Goal: Information Seeking & Learning: Understand process/instructions

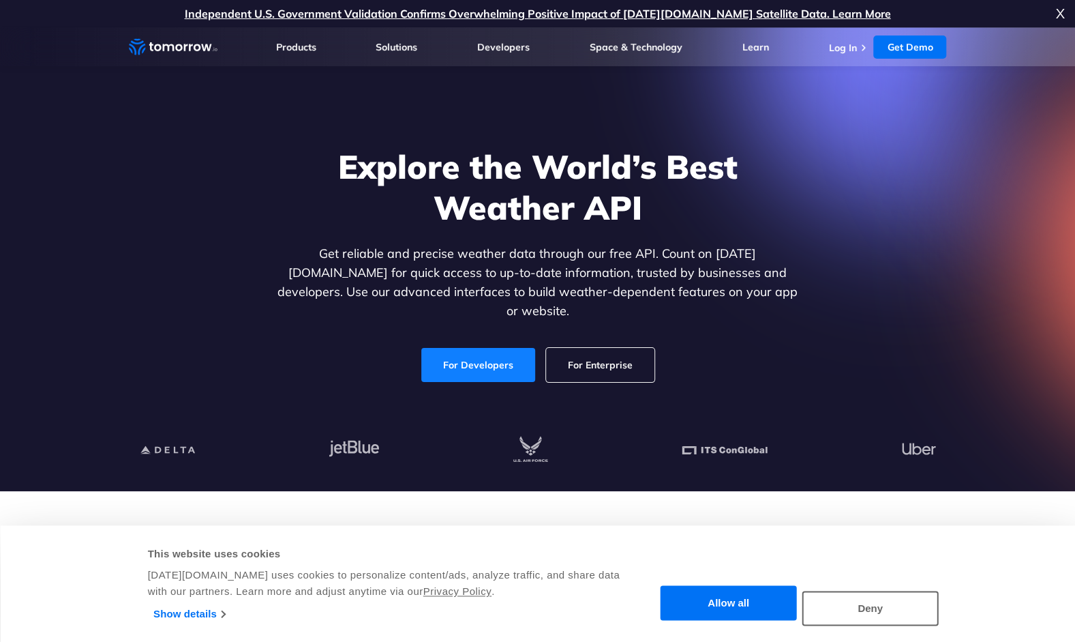
click at [498, 348] on link "For Developers" at bounding box center [478, 365] width 114 height 34
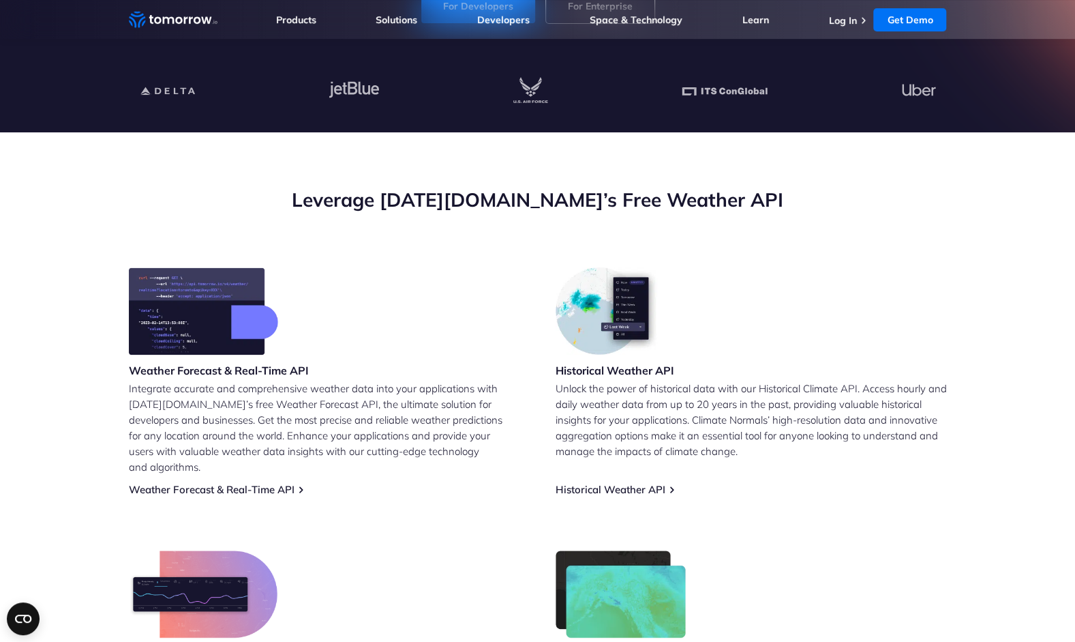
scroll to position [404, 0]
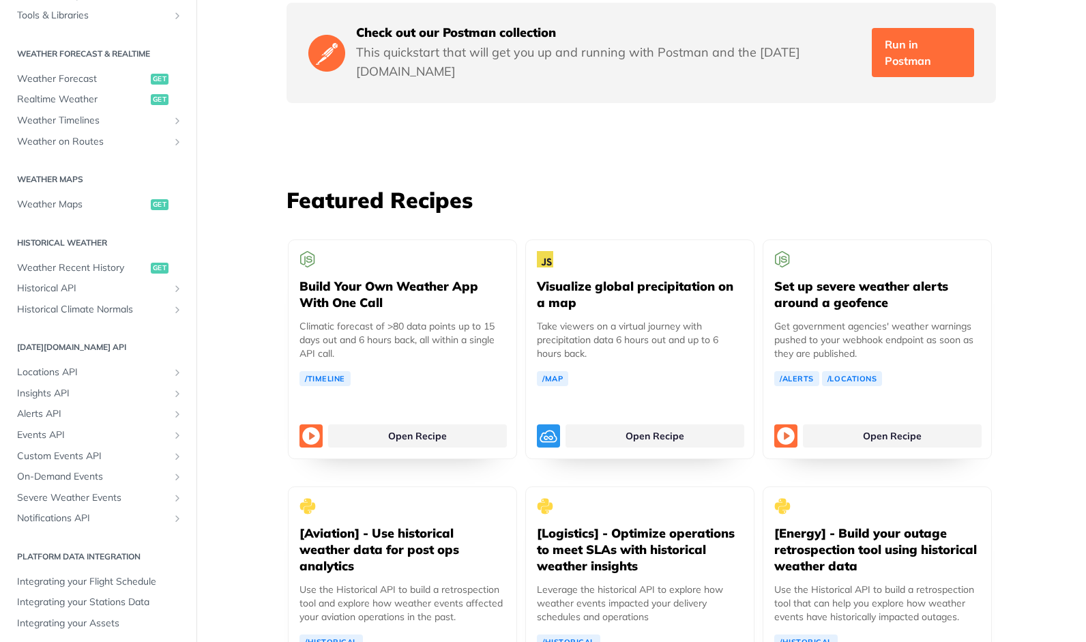
scroll to position [264, 0]
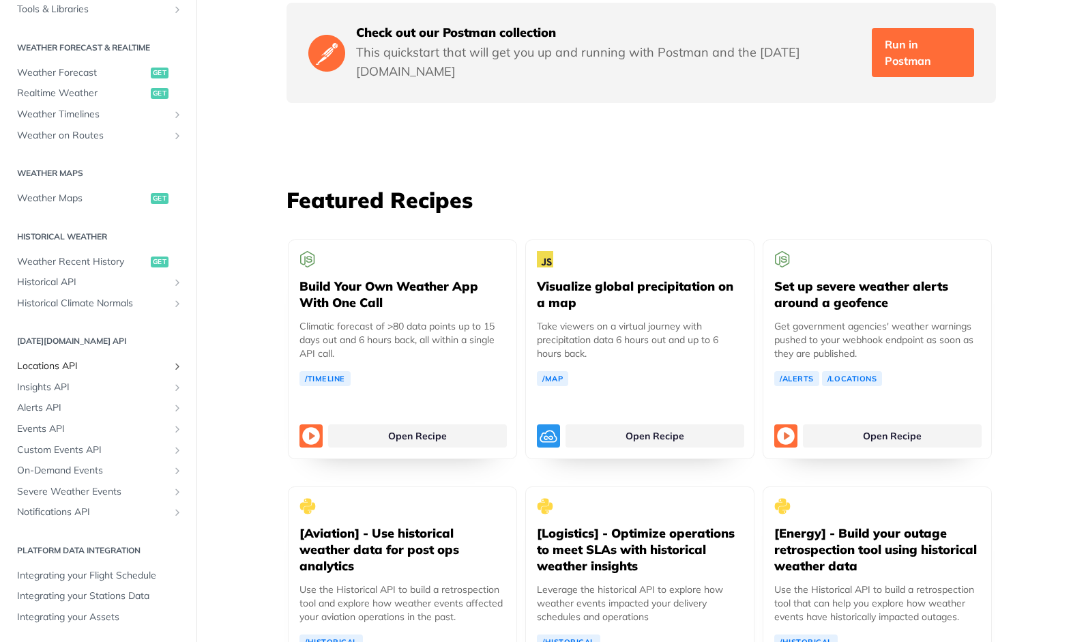
click at [59, 365] on span "Locations API" at bounding box center [92, 366] width 151 height 14
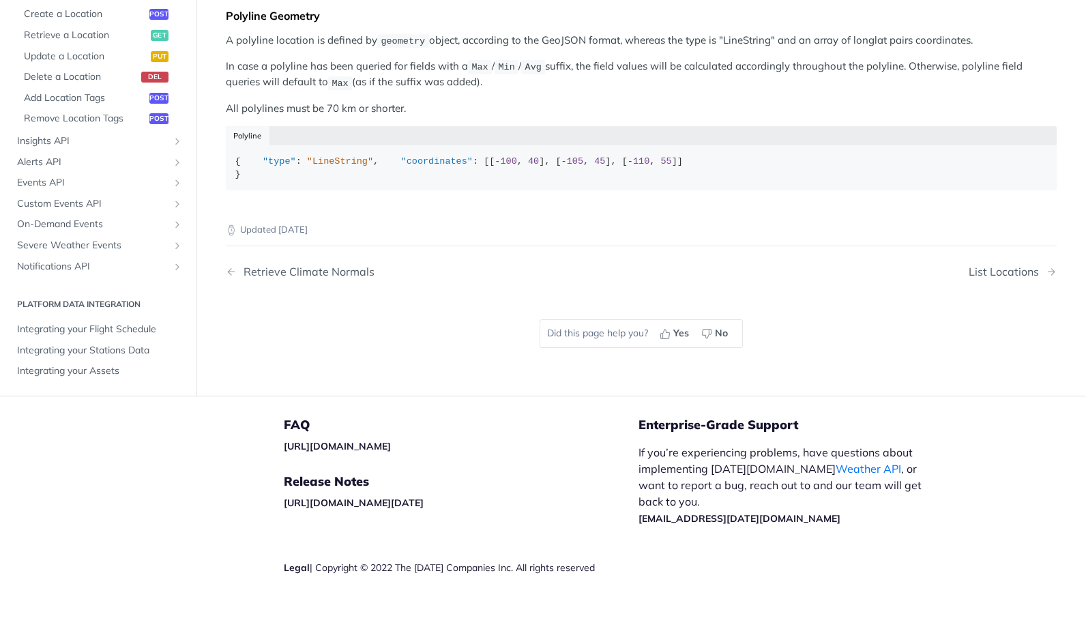
scroll to position [732, 0]
click at [48, 21] on span "Create a Location" at bounding box center [85, 15] width 122 height 14
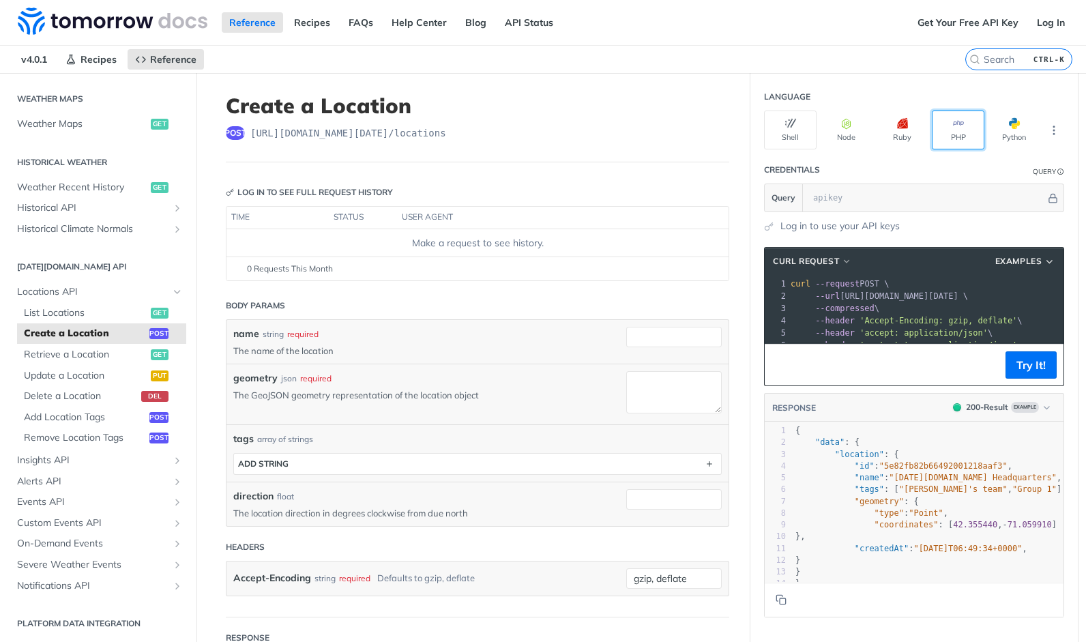
click at [948, 130] on button "PHP" at bounding box center [957, 129] width 53 height 39
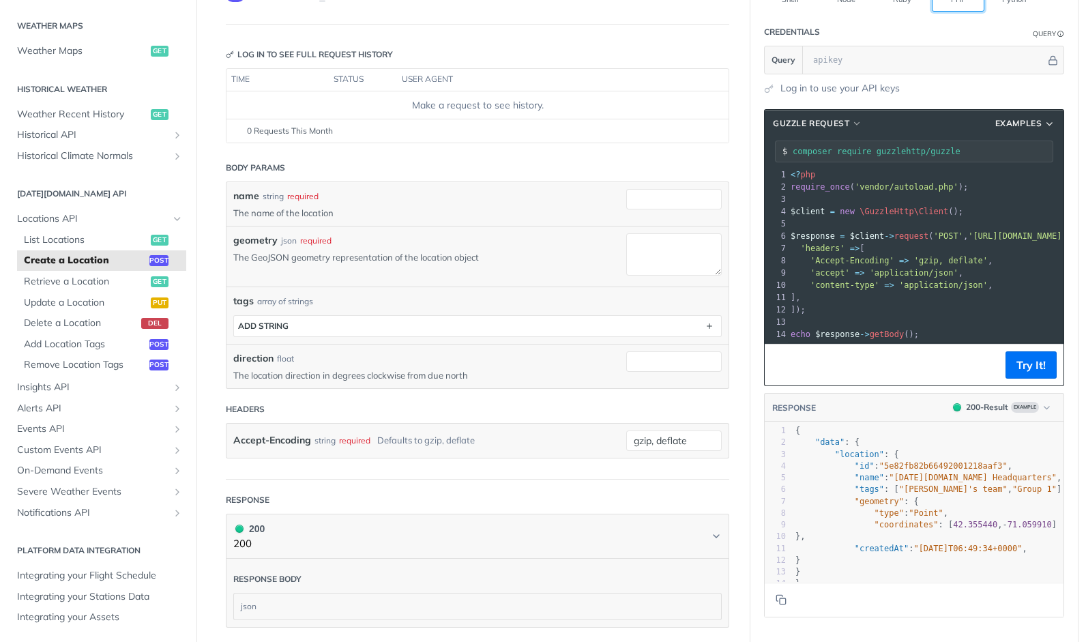
scroll to position [98, 0]
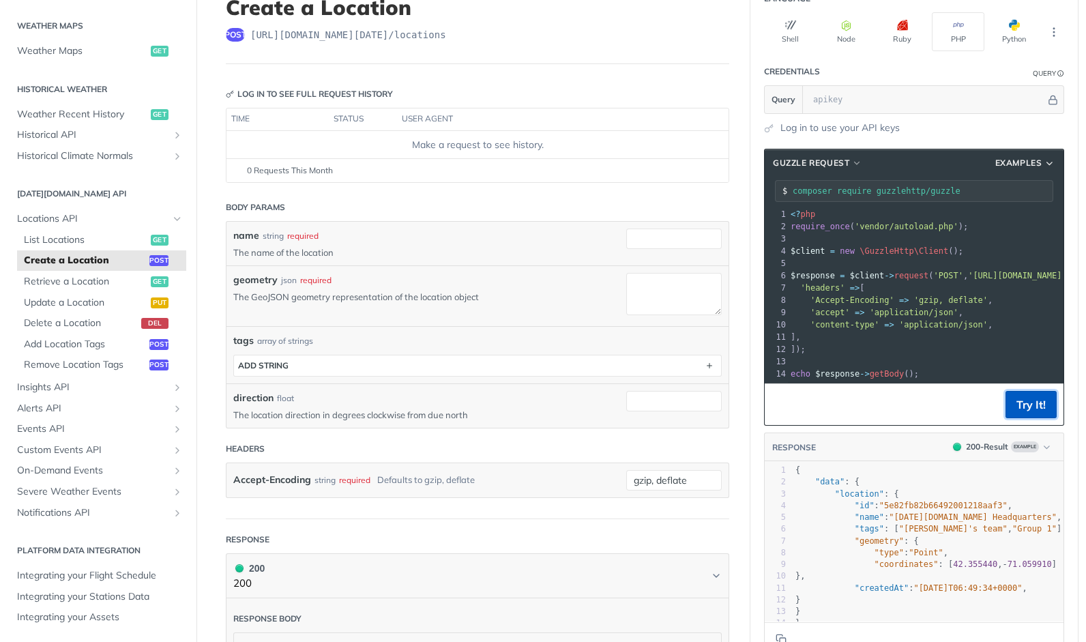
click at [1029, 411] on button "Try It!" at bounding box center [1030, 404] width 51 height 27
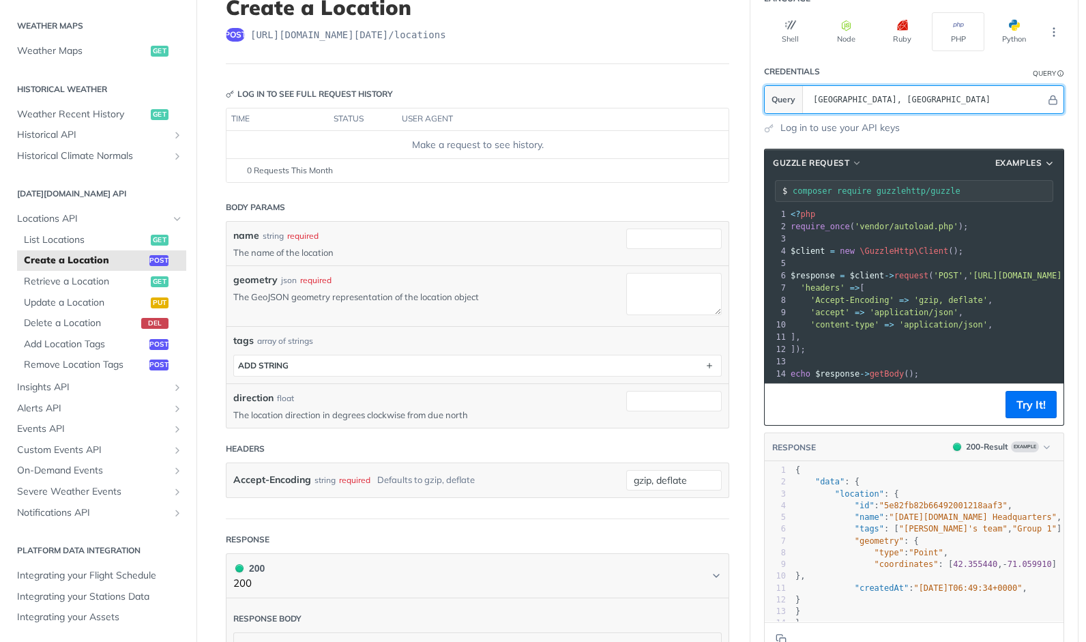
click at [972, 95] on input "[GEOGRAPHIC_DATA], [GEOGRAPHIC_DATA]" at bounding box center [925, 99] width 239 height 27
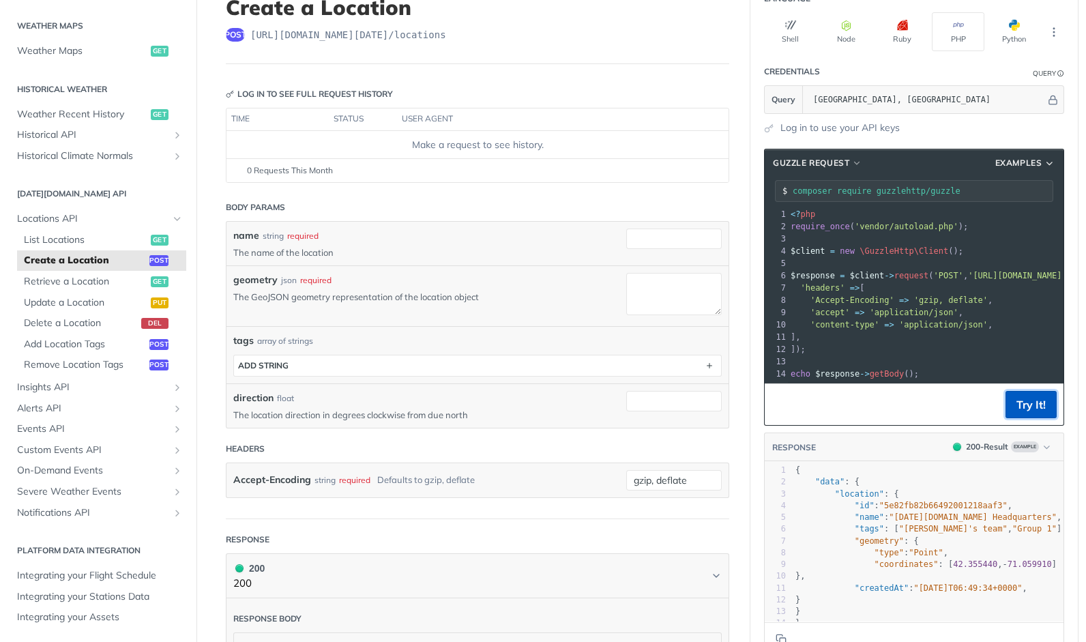
click at [1026, 417] on button "Try It!" at bounding box center [1030, 404] width 51 height 27
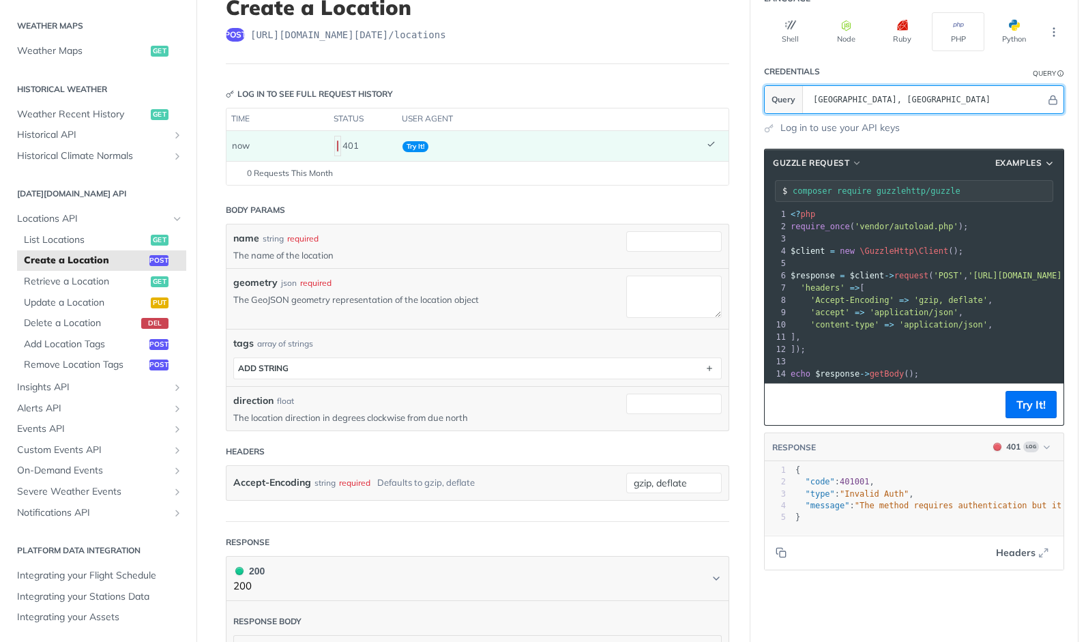
drag, startPoint x: 906, startPoint y: 95, endPoint x: 808, endPoint y: 91, distance: 97.6
click at [808, 91] on input "[GEOGRAPHIC_DATA], [GEOGRAPHIC_DATA]" at bounding box center [925, 99] width 239 height 27
type input "wichita"
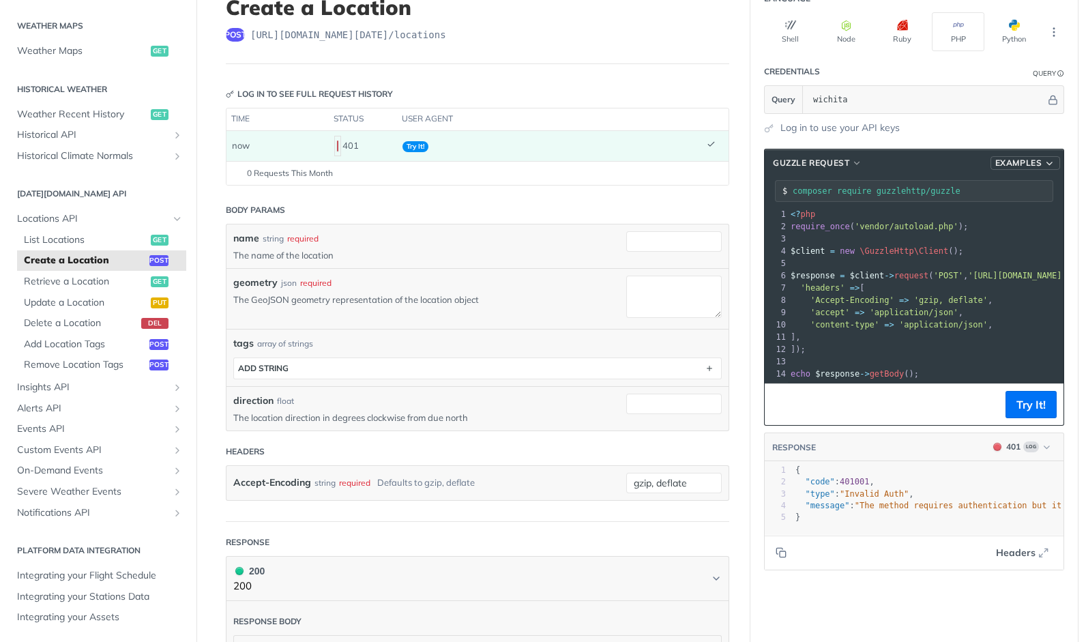
click at [1021, 164] on span "Examples" at bounding box center [1018, 163] width 47 height 12
click at [802, 164] on span "Guzzle Request" at bounding box center [811, 163] width 76 height 12
click at [736, 85] on article "Create a Location post [URL][DOMAIN_NAME][DATE] /locations Log in to see full r…" at bounding box center [477, 420] width 545 height 890
click at [946, 37] on button "PHP" at bounding box center [957, 31] width 53 height 39
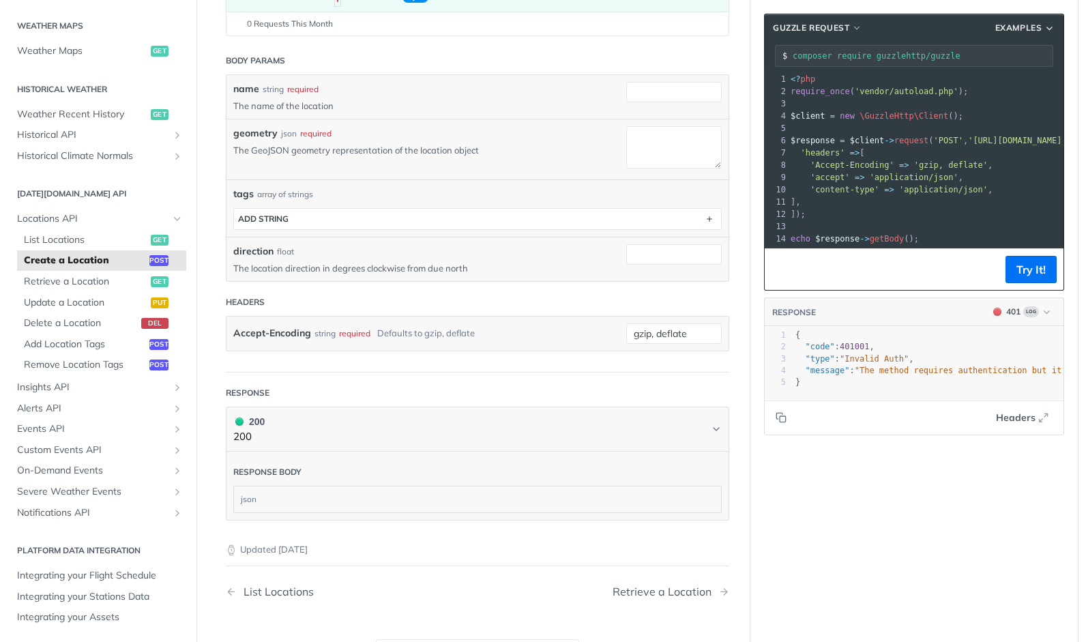
scroll to position [252, 0]
